Goal: Check status: Check status

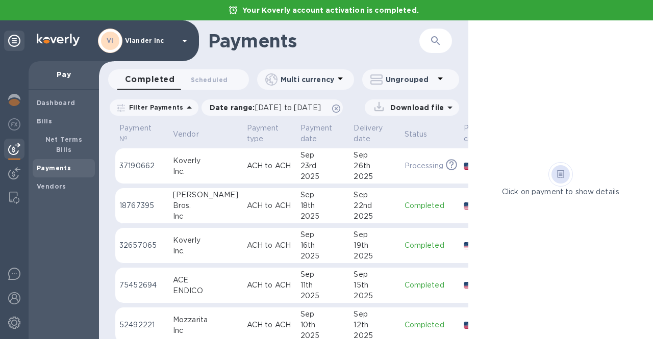
drag, startPoint x: 0, startPoint y: 0, endPoint x: 133, endPoint y: 43, distance: 139.5
click at [133, 43] on p "Viander inc" at bounding box center [150, 40] width 51 height 7
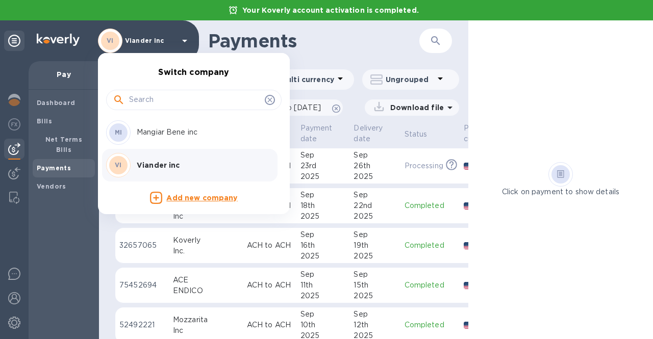
click at [141, 159] on div "VI Viander inc" at bounding box center [185, 165] width 159 height 25
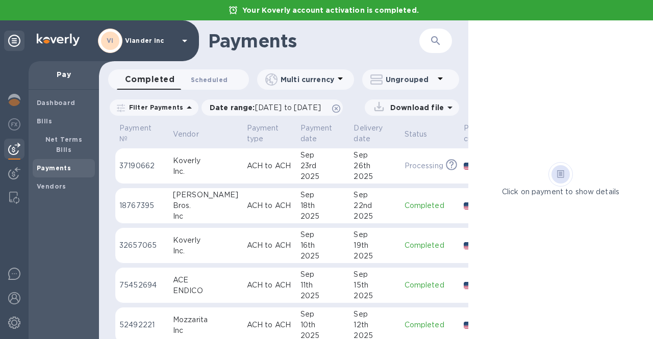
click at [209, 82] on span "Scheduled 0" at bounding box center [209, 80] width 37 height 11
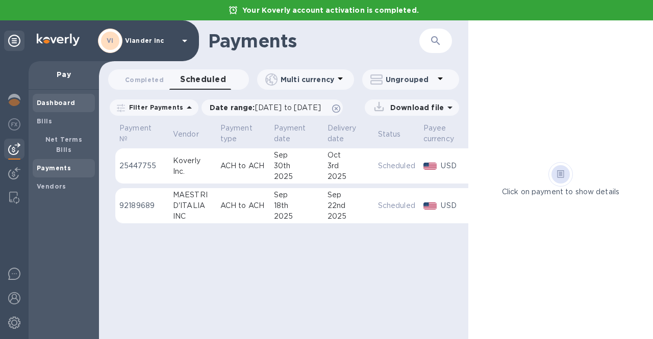
click at [72, 103] on b "Dashboard" at bounding box center [56, 103] width 39 height 8
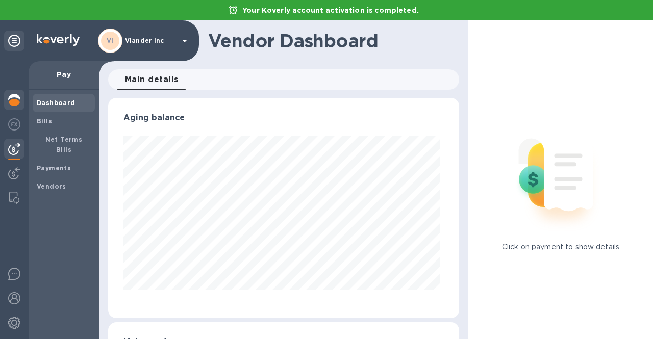
scroll to position [221, 347]
click at [16, 98] on img at bounding box center [14, 100] width 12 height 12
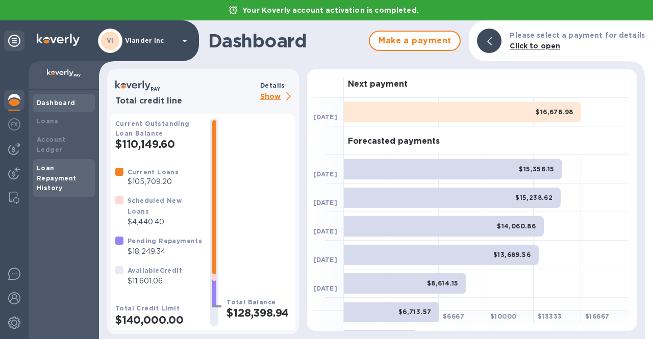
click at [74, 163] on div "Loan Repayment History" at bounding box center [64, 178] width 54 height 31
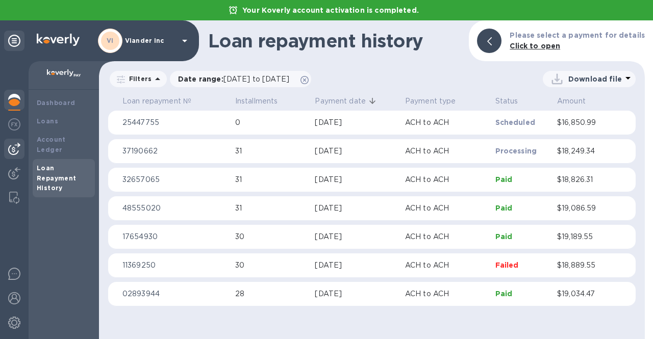
click at [8, 148] on img at bounding box center [14, 149] width 12 height 12
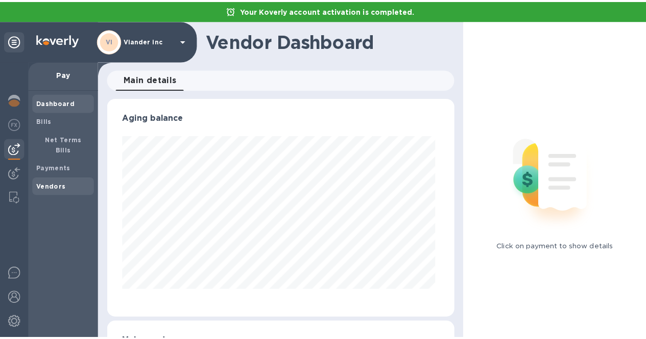
scroll to position [221, 347]
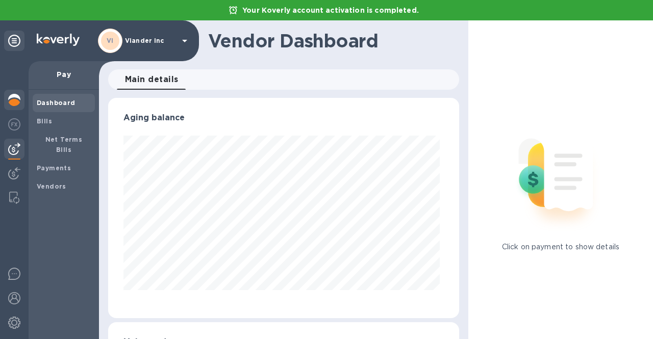
click at [17, 101] on img at bounding box center [14, 100] width 12 height 12
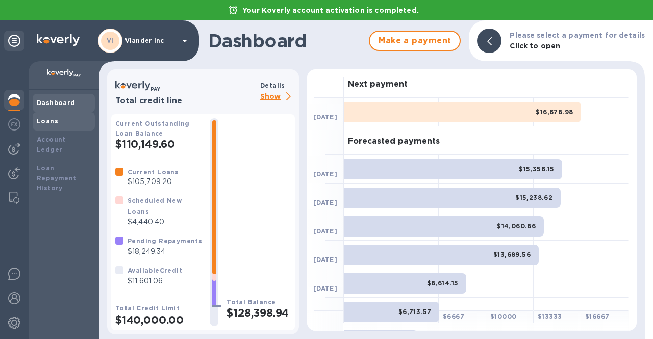
click at [42, 128] on div "Loans" at bounding box center [64, 121] width 62 height 18
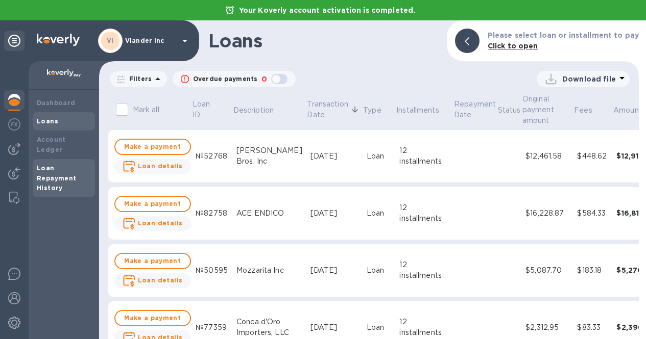
click at [40, 163] on div "Loan Repayment History" at bounding box center [64, 178] width 54 height 31
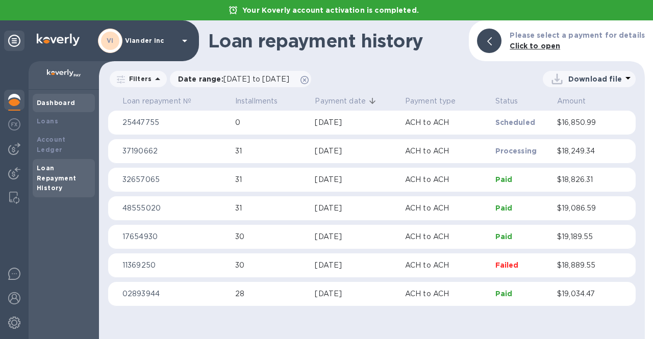
click at [50, 102] on b "Dashboard" at bounding box center [56, 103] width 39 height 8
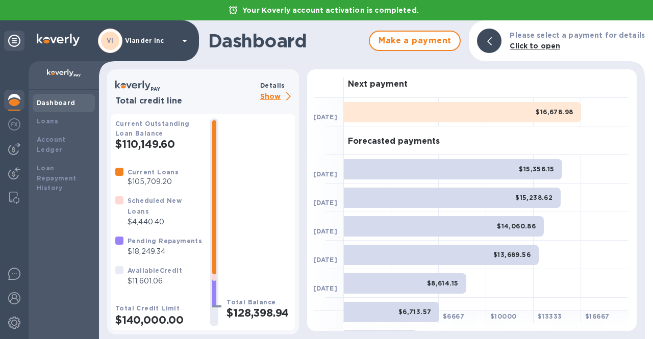
click at [11, 100] on img at bounding box center [14, 100] width 12 height 12
click at [270, 99] on p "Show" at bounding box center [277, 97] width 35 height 13
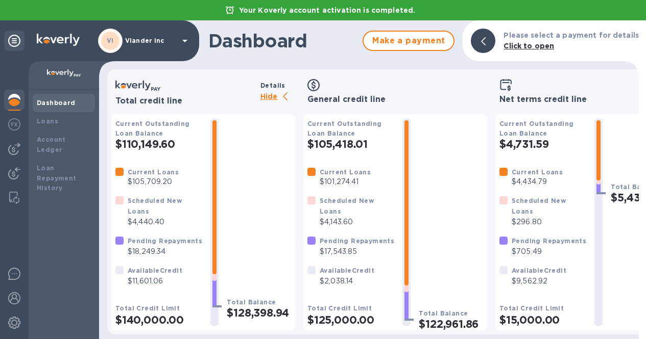
scroll to position [5, 0]
click at [152, 42] on p "Viander inc" at bounding box center [150, 40] width 51 height 7
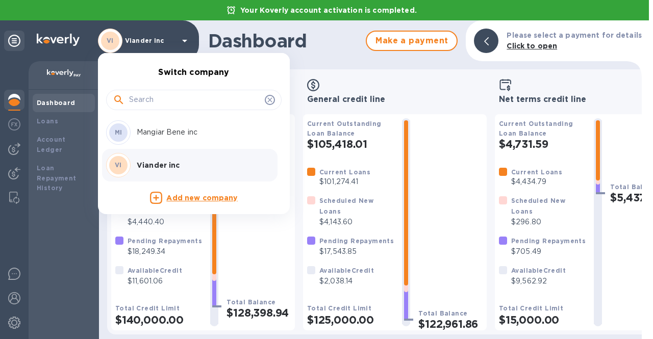
click at [174, 136] on p "Mangiar Bene inc" at bounding box center [201, 132] width 129 height 11
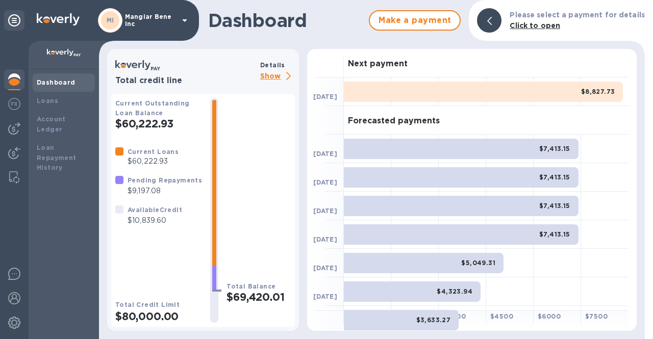
click at [280, 78] on p "Show" at bounding box center [277, 76] width 35 height 13
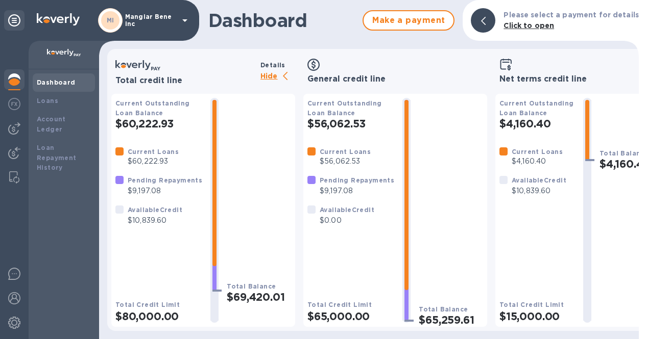
scroll to position [8, 0]
click at [43, 92] on div "Loans" at bounding box center [64, 101] width 62 height 18
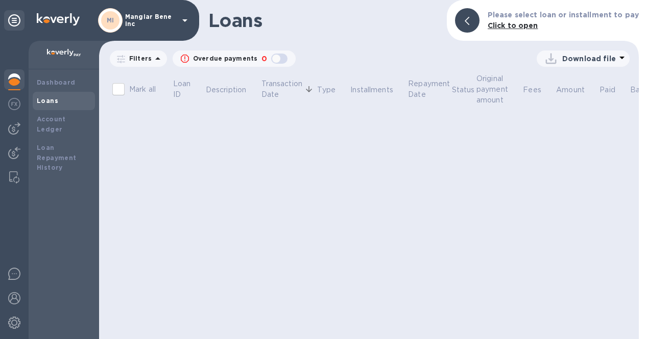
click at [150, 17] on p "Mangiar Bene inc" at bounding box center [150, 20] width 51 height 14
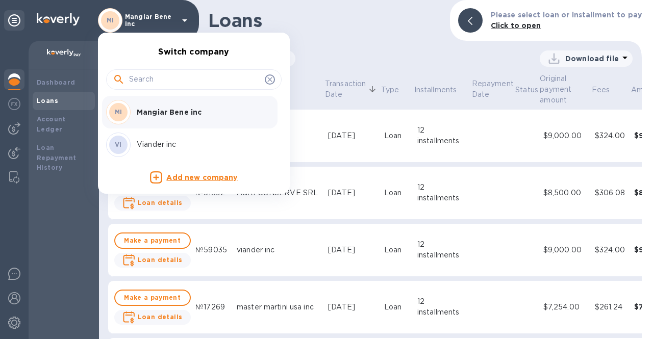
click at [143, 145] on p "Viander inc" at bounding box center [201, 144] width 129 height 11
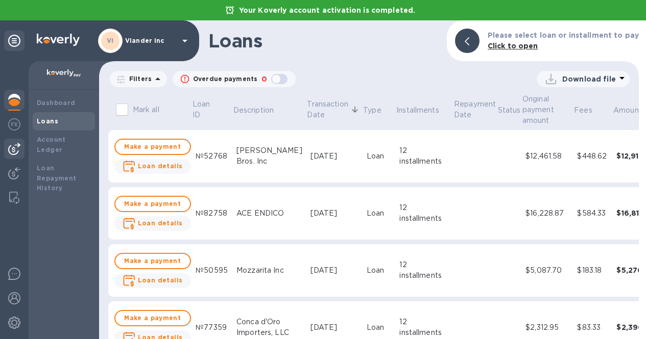
click at [14, 152] on img at bounding box center [14, 149] width 12 height 12
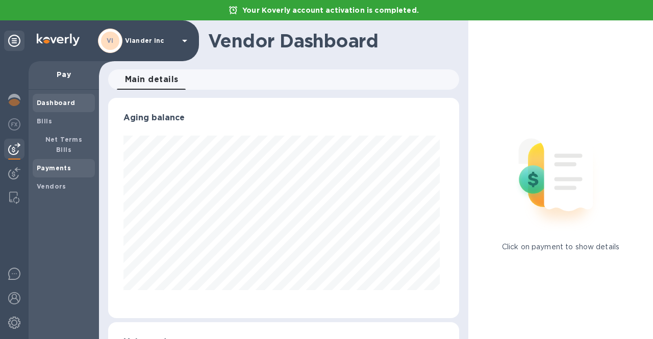
scroll to position [221, 347]
click at [41, 164] on b "Payments" at bounding box center [54, 168] width 34 height 8
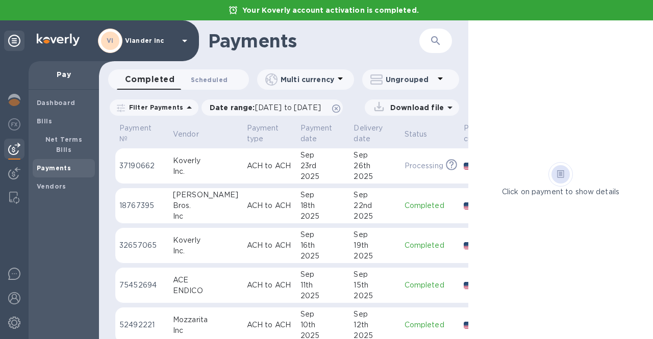
click at [207, 79] on span "Scheduled 0" at bounding box center [209, 80] width 37 height 11
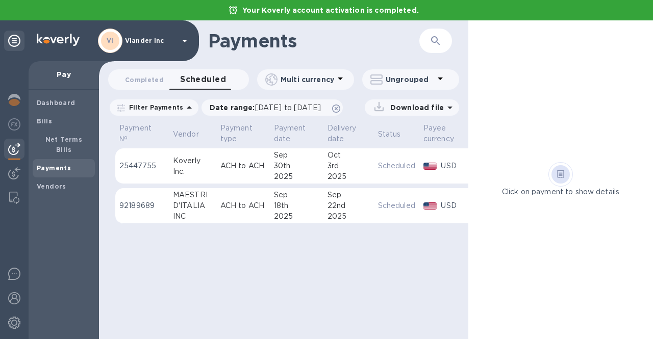
click at [294, 209] on div "18th" at bounding box center [296, 206] width 45 height 11
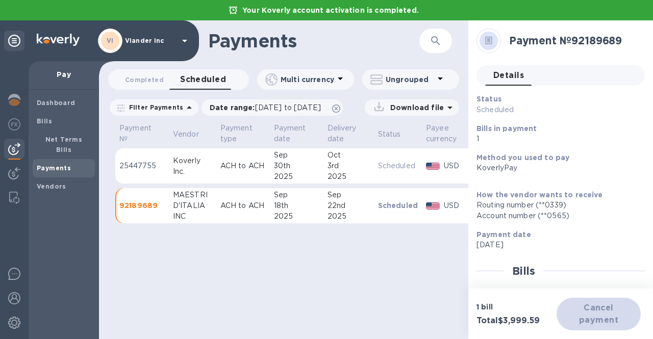
scroll to position [51, 0]
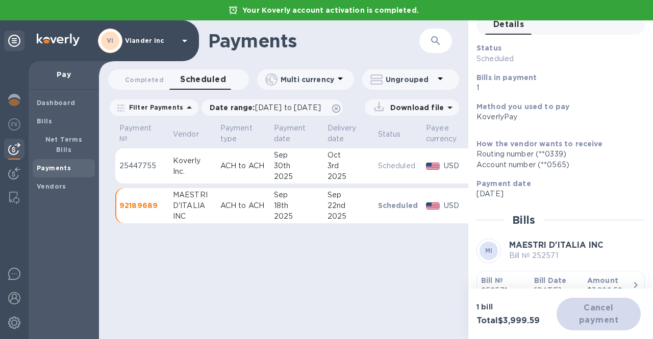
click at [200, 229] on table "Payment № Vendor Payment type Payment date Delivery date Status Payee currency …" at bounding box center [329, 177] width 429 height 112
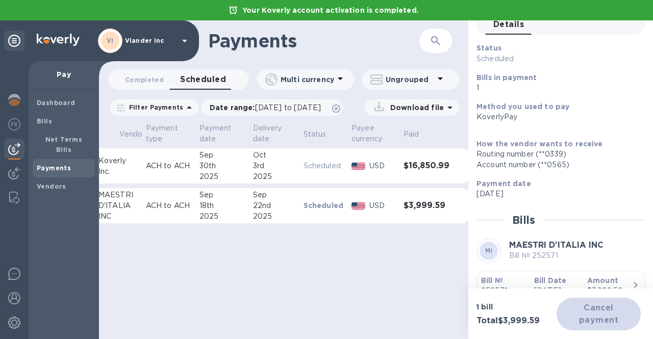
click at [412, 206] on h3 "$3,999.59" at bounding box center [427, 206] width 46 height 10
click at [569, 309] on div "Cancel payment" at bounding box center [599, 314] width 84 height 33
drag, startPoint x: 366, startPoint y: 289, endPoint x: 360, endPoint y: 284, distance: 8.0
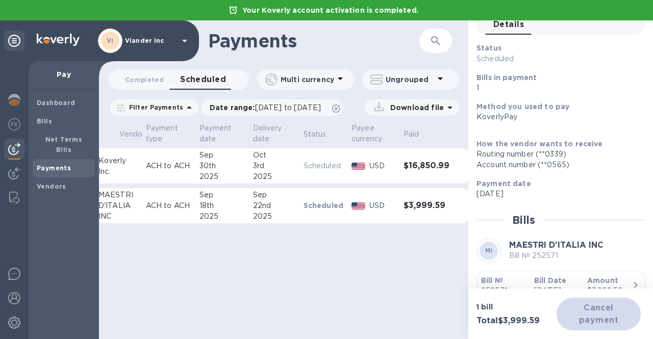
click at [365, 289] on div "Payments ​ Completed 0 Scheduled 0 Multi currency Ungrouped Filter Payments Dat…" at bounding box center [284, 179] width 370 height 319
